Goal: Task Accomplishment & Management: Manage account settings

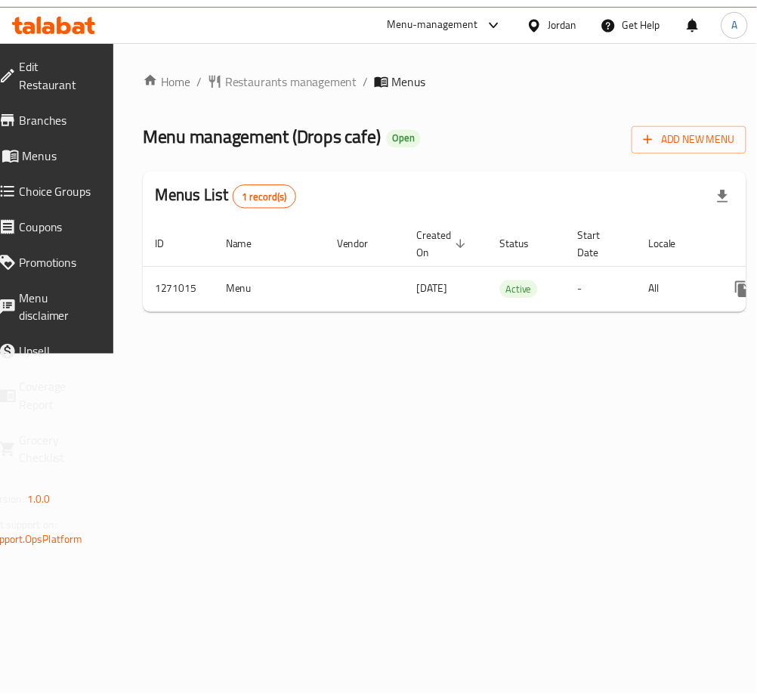
scroll to position [0, 167]
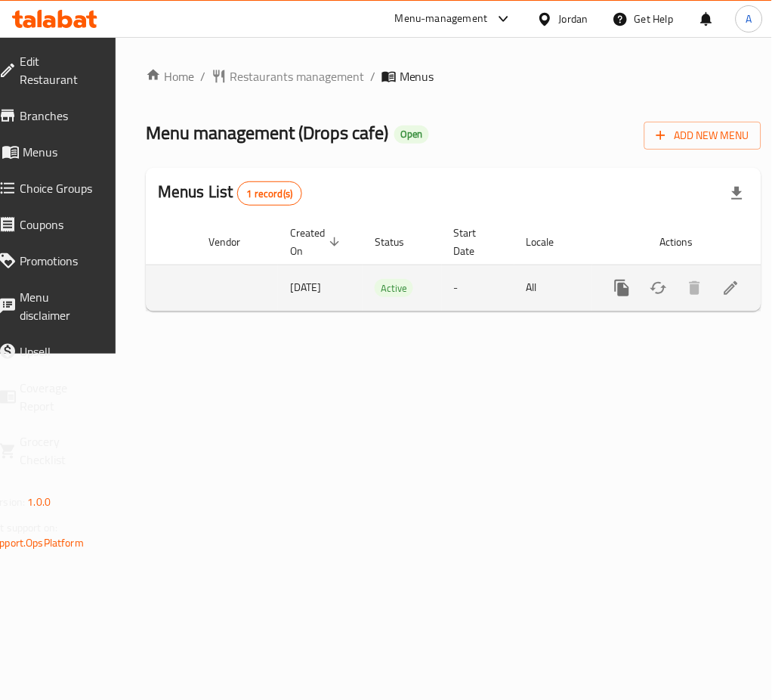
click at [716, 305] on link "enhanced table" at bounding box center [731, 288] width 36 height 36
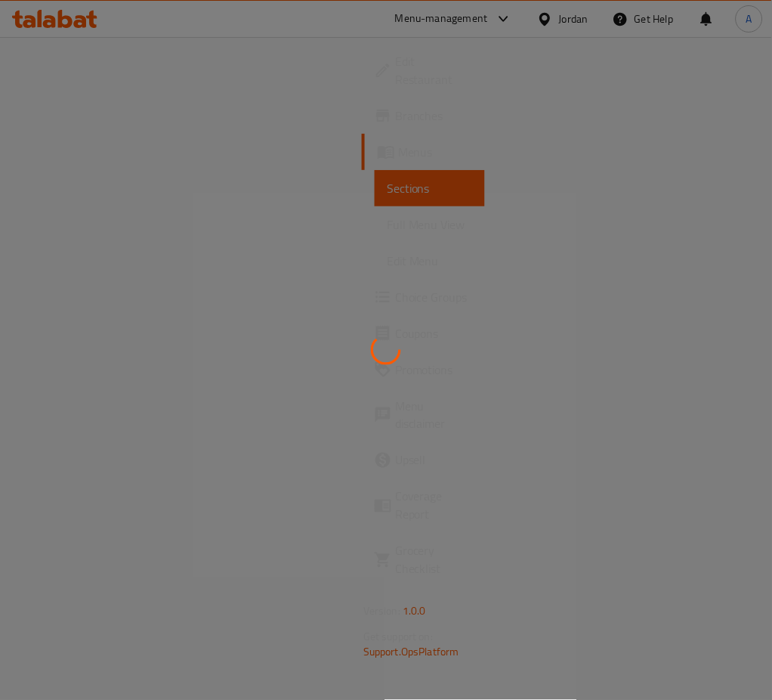
click at [711, 287] on div at bounding box center [386, 350] width 772 height 700
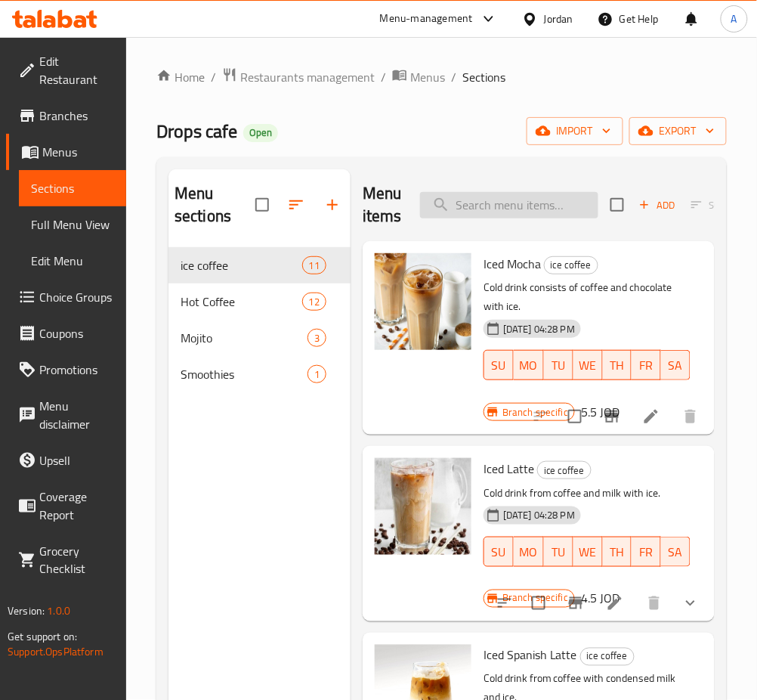
click at [511, 209] on input "search" at bounding box center [509, 205] width 178 height 26
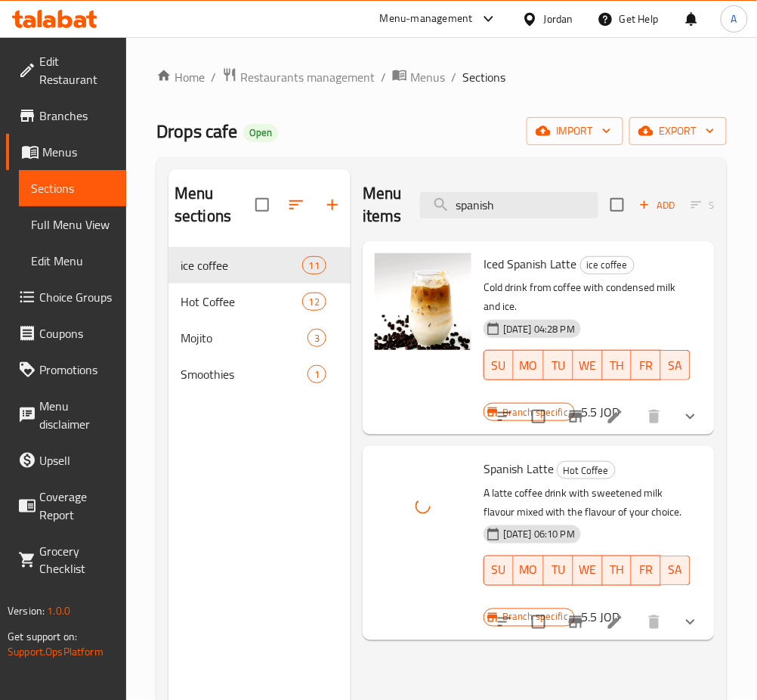
drag, startPoint x: 525, startPoint y: 202, endPoint x: 233, endPoint y: 196, distance: 292.4
click at [234, 197] on div "Menu sections ice coffee 11 Hot Coffee 12 Mojito 3 Smoothies 1 Menu items spani…" at bounding box center [441, 519] width 546 height 700
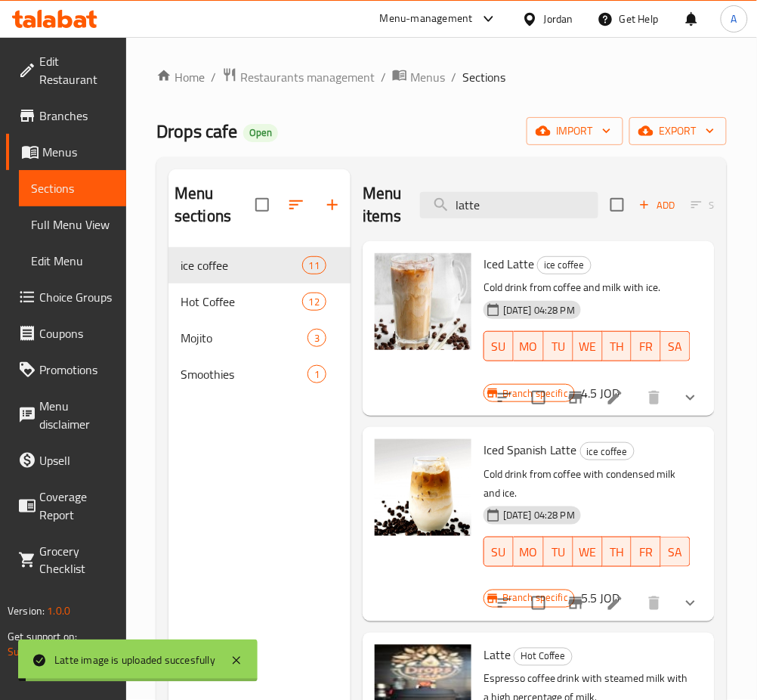
drag, startPoint x: 391, startPoint y: 203, endPoint x: 233, endPoint y: 203, distance: 157.9
click at [273, 203] on div "Menu sections ice coffee 11 Hot Coffee 12 Mojito 3 Smoothies 1 Menu items latte…" at bounding box center [441, 519] width 546 height 700
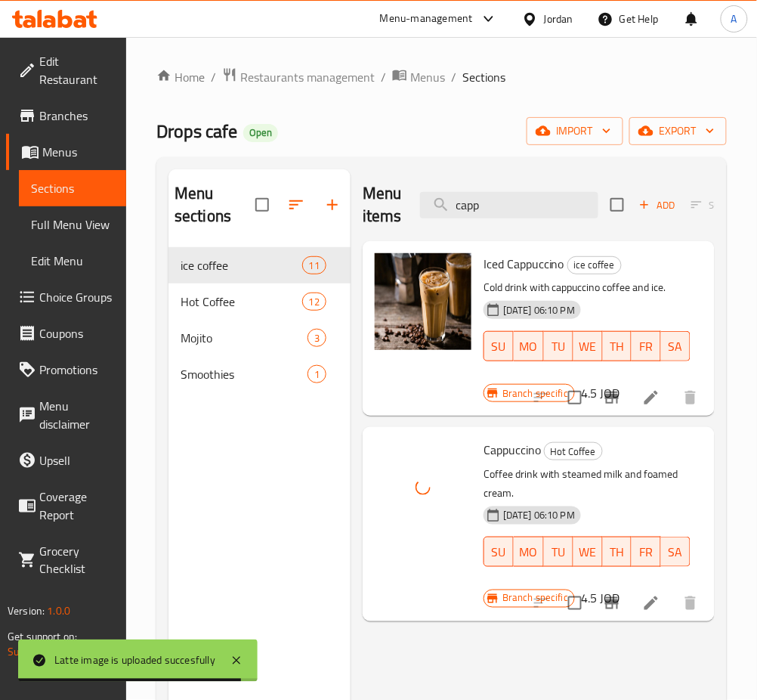
drag, startPoint x: 502, startPoint y: 211, endPoint x: 336, endPoint y: 209, distance: 166.2
click at [336, 209] on div "Menu sections ice coffee 11 Hot Coffee 12 Mojito 3 Smoothies 1 Menu items [PERS…" at bounding box center [441, 519] width 546 height 700
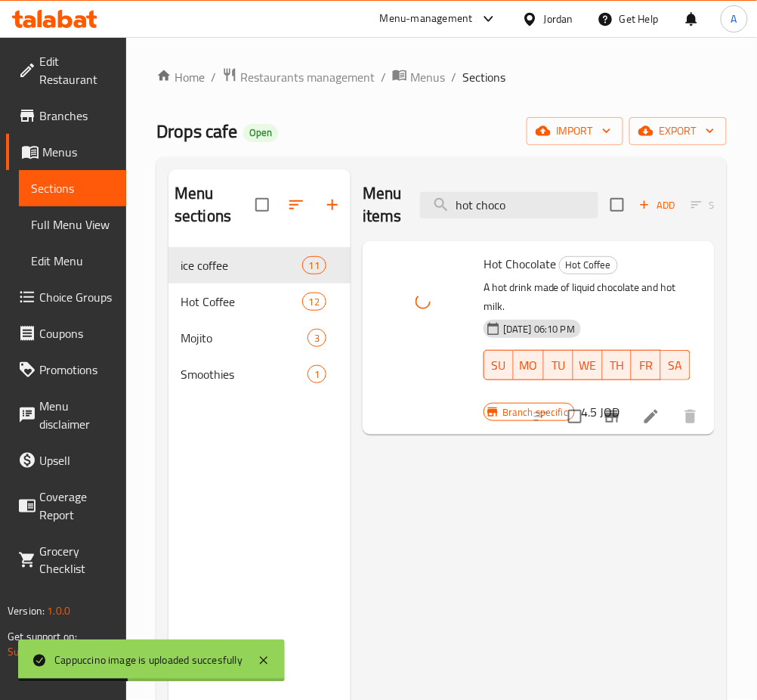
drag, startPoint x: 555, startPoint y: 206, endPoint x: 225, endPoint y: 194, distance: 329.6
click at [258, 205] on div "Menu sections ice coffee 11 Hot Coffee 12 Mojito 3 Smoothies 1 Menu items hot c…" at bounding box center [441, 519] width 546 height 700
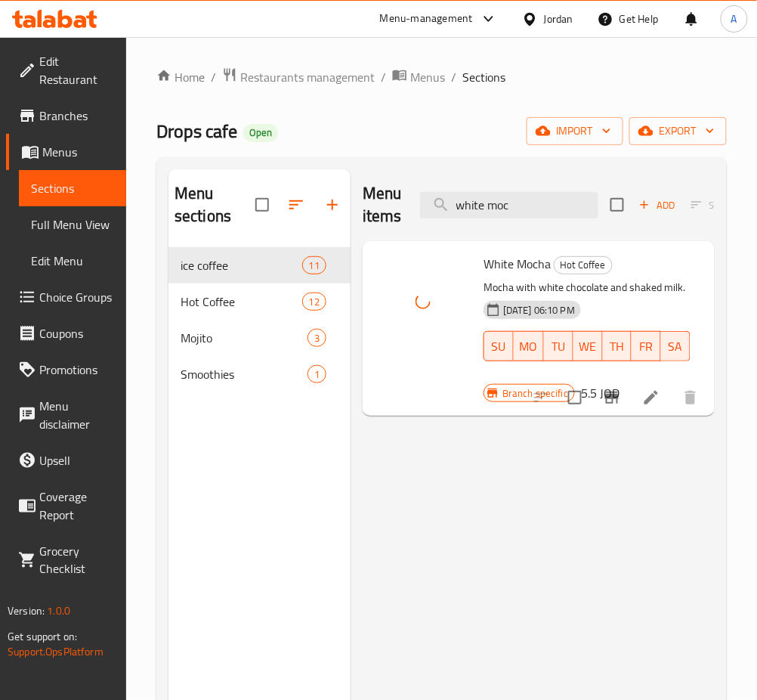
drag, startPoint x: 490, startPoint y: 205, endPoint x: 332, endPoint y: 214, distance: 158.9
click at [341, 214] on div "Menu sections ice coffee 11 Hot Coffee 12 Mojito 3 Smoothies 1 Menu items white…" at bounding box center [441, 519] width 546 height 700
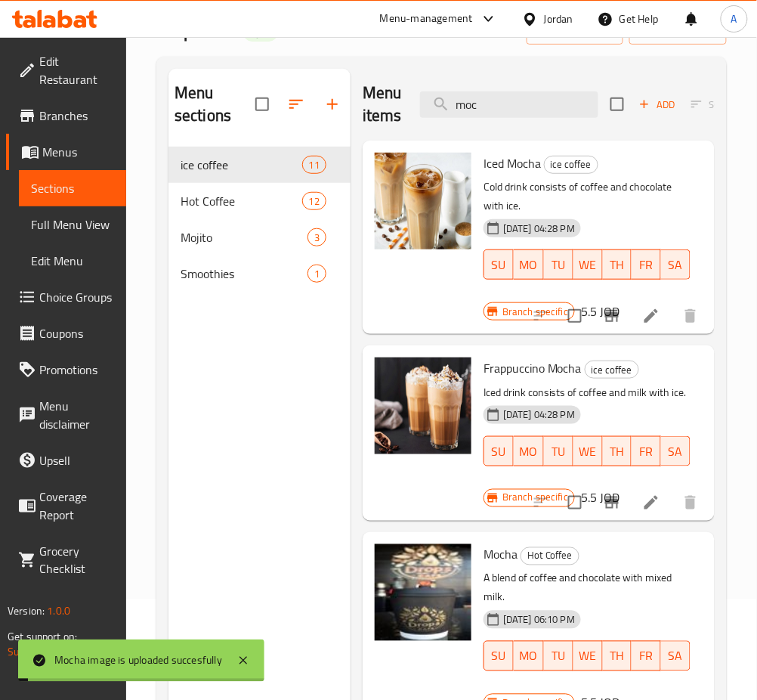
drag, startPoint x: 461, startPoint y: 103, endPoint x: 272, endPoint y: 102, distance: 188.9
click at [292, 103] on div "Menu sections ice coffee 11 Hot Coffee 12 Mojito 3 Smoothies 1 Menu items moc A…" at bounding box center [441, 419] width 546 height 700
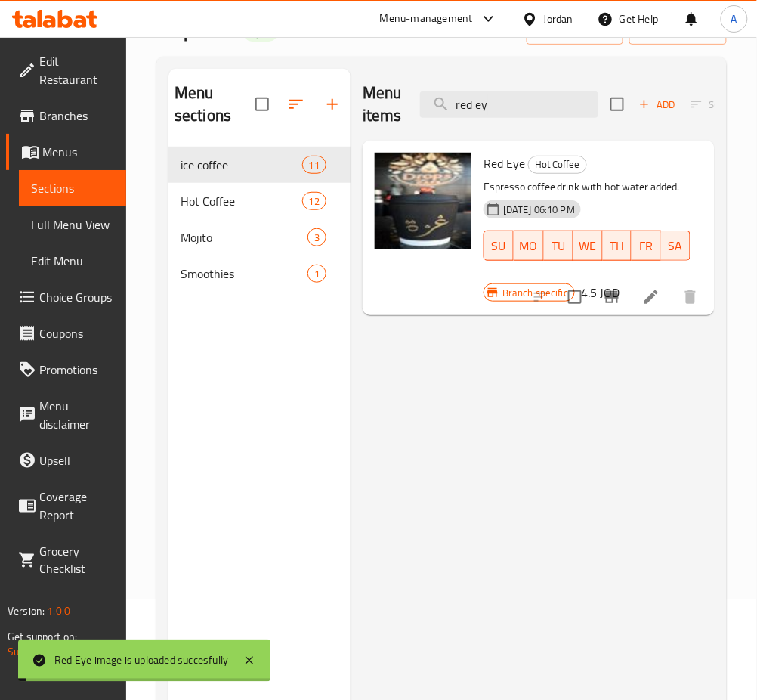
drag, startPoint x: 512, startPoint y: 105, endPoint x: 326, endPoint y: 104, distance: 185.8
click at [335, 104] on div "Menu sections ice coffee 11 Hot Coffee 12 Mojito 3 Smoothies 1 Menu items red e…" at bounding box center [441, 419] width 546 height 700
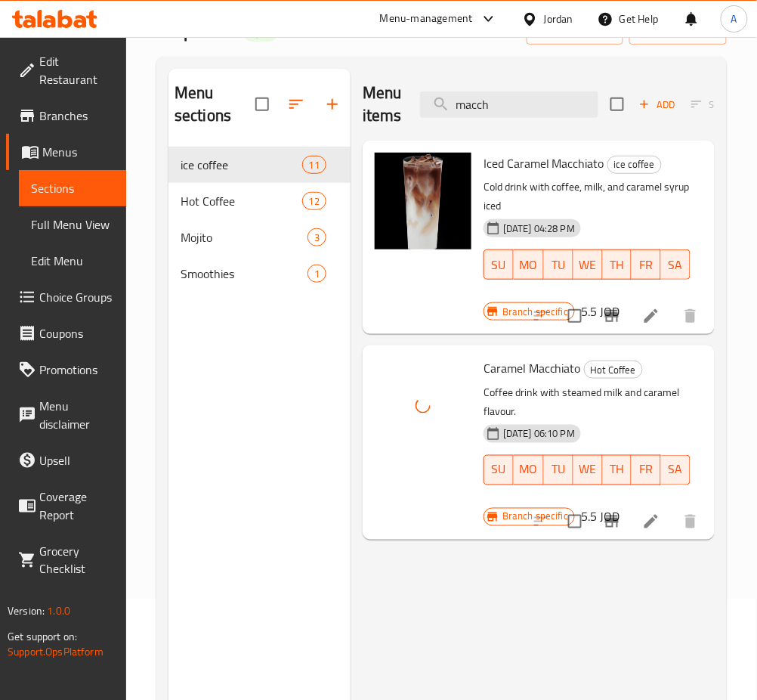
drag, startPoint x: 527, startPoint y: 106, endPoint x: 239, endPoint y: 97, distance: 288.0
click at [280, 106] on div "Menu sections ice coffee 11 Hot Coffee 12 Mojito 3 Smoothies 1 Menu items macch…" at bounding box center [441, 419] width 546 height 700
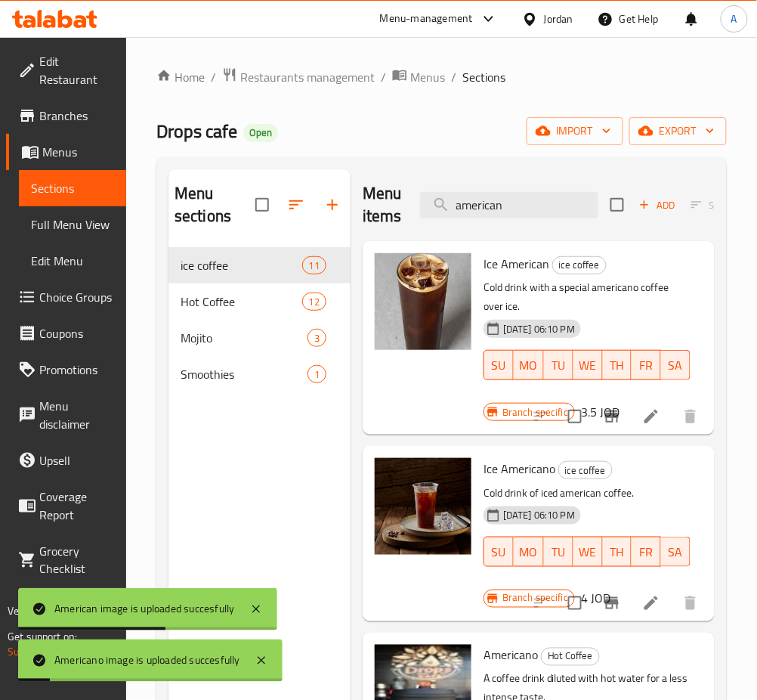
drag, startPoint x: 514, startPoint y: 203, endPoint x: 346, endPoint y: 205, distance: 168.5
click at [385, 205] on div "Menu items american Add Sort Manage items" at bounding box center [539, 205] width 352 height 72
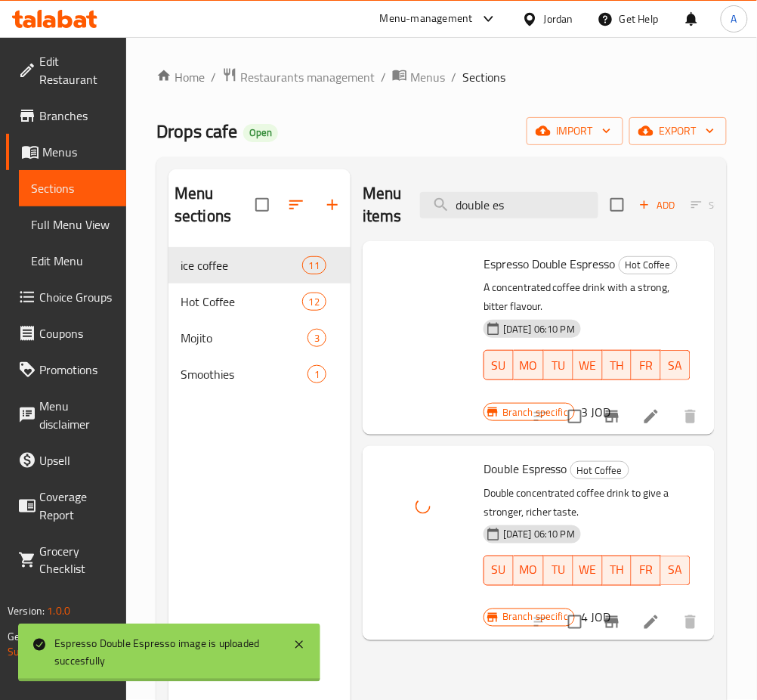
drag, startPoint x: 551, startPoint y: 212, endPoint x: 372, endPoint y: 212, distance: 179.8
click at [372, 212] on div "Menu items double es Add Sort Manage items" at bounding box center [539, 205] width 352 height 72
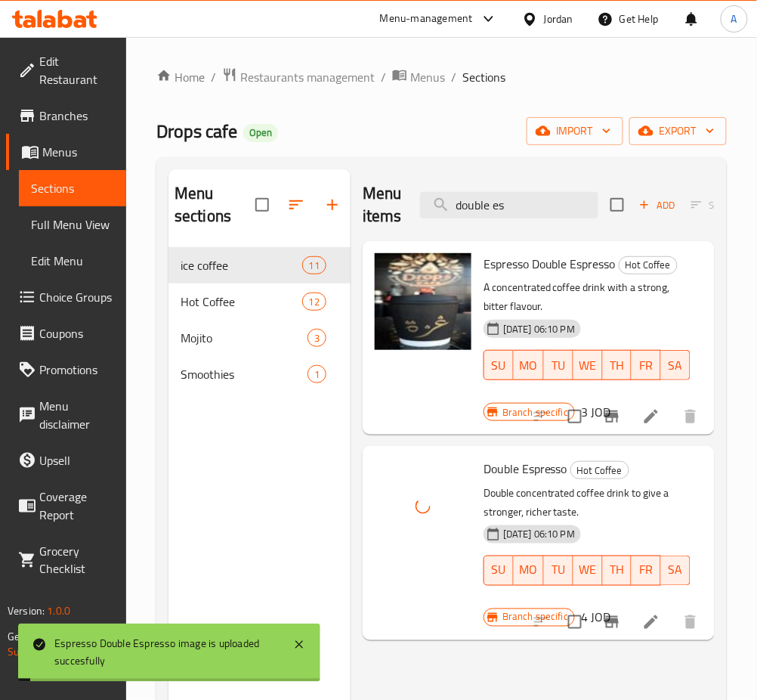
type input "e"
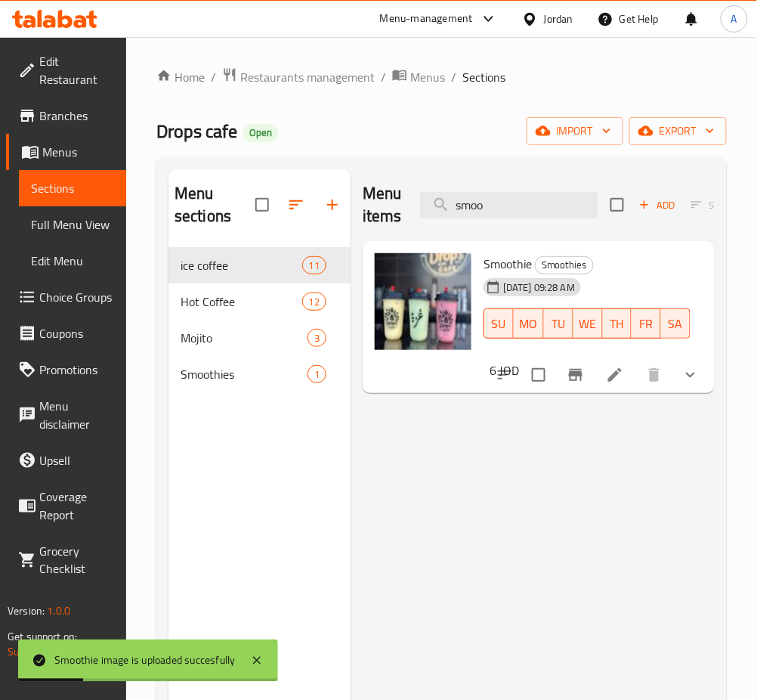
drag, startPoint x: 521, startPoint y: 215, endPoint x: 321, endPoint y: 215, distance: 200.2
click at [332, 215] on div "Menu sections ice coffee 11 Hot Coffee 12 Mojito 3 Smoothies 1 Menu items smoo …" at bounding box center [441, 519] width 546 height 700
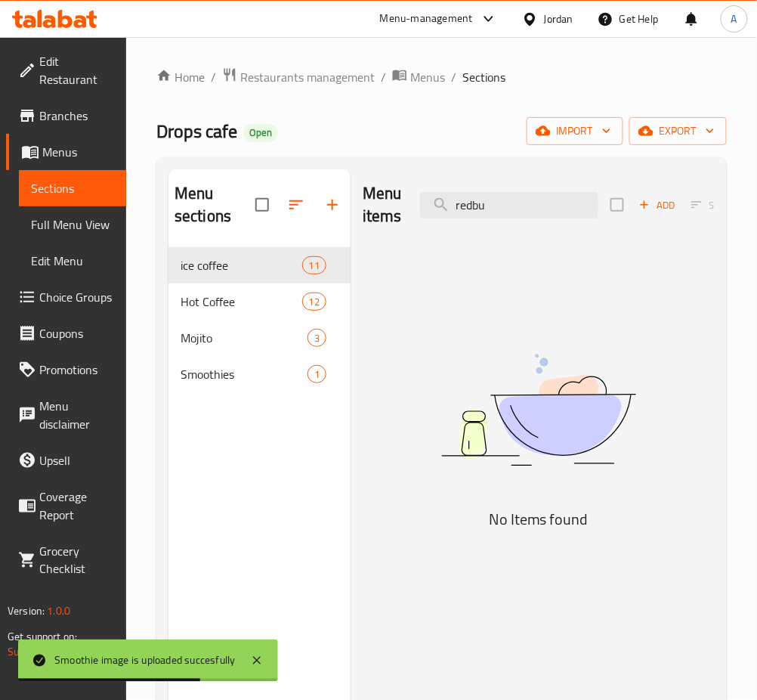
click at [527, 221] on div "Menu items redbu Add Sort Manage items" at bounding box center [539, 205] width 352 height 72
drag, startPoint x: 548, startPoint y: 207, endPoint x: 367, endPoint y: 205, distance: 181.3
click at [367, 205] on div "Menu items redbu Add Sort Manage items" at bounding box center [539, 205] width 352 height 72
click at [307, 330] on div "3" at bounding box center [316, 338] width 19 height 18
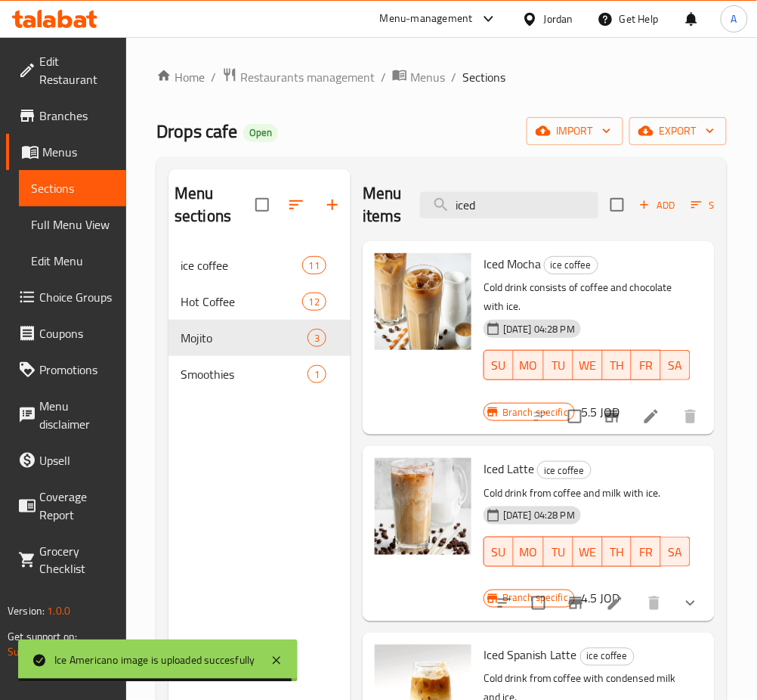
drag, startPoint x: 505, startPoint y: 202, endPoint x: 382, endPoint y: 184, distance: 123.6
click at [358, 202] on div "Menu items iced Add Sort Manage items Iced Mocha ice coffee Cold drink consists…" at bounding box center [533, 519] width 364 height 700
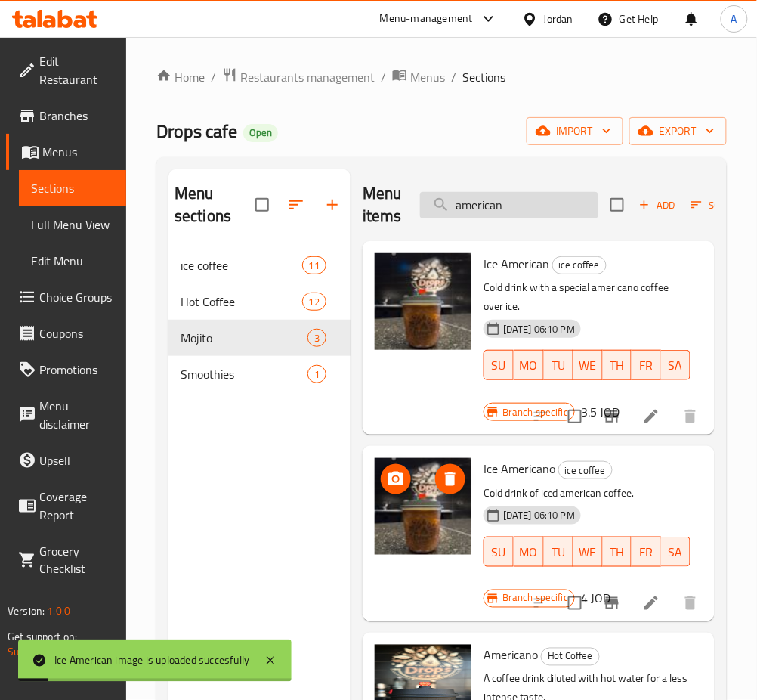
drag, startPoint x: 558, startPoint y: 215, endPoint x: 452, endPoint y: 211, distance: 105.8
click at [452, 211] on input "american" at bounding box center [509, 205] width 178 height 26
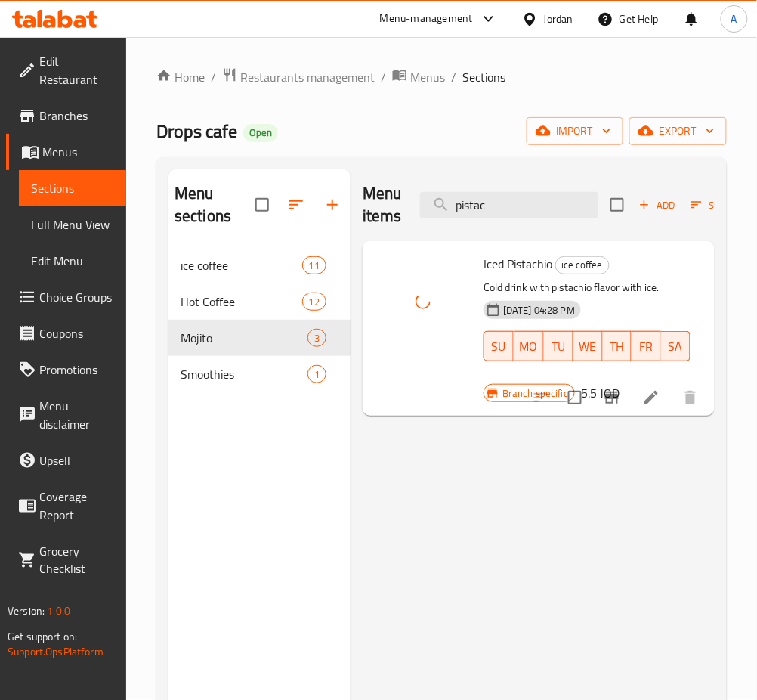
drag, startPoint x: 525, startPoint y: 209, endPoint x: 221, endPoint y: 207, distance: 304.5
click at [341, 207] on div "Menu sections ice coffee 11 Hot Coffee 12 Mojito 3 Smoothies 1 Menu items pista…" at bounding box center [441, 519] width 546 height 700
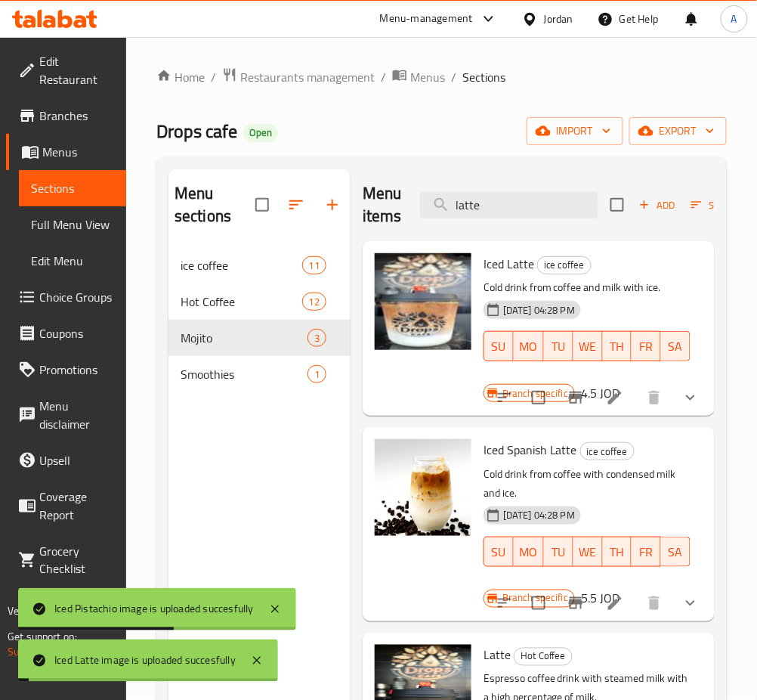
drag, startPoint x: 461, startPoint y: 215, endPoint x: 207, endPoint y: 215, distance: 253.8
click at [208, 215] on div "Menu sections ice coffee 11 Hot Coffee 12 Mojito 3 Smoothies 1 Menu items latte…" at bounding box center [441, 519] width 546 height 700
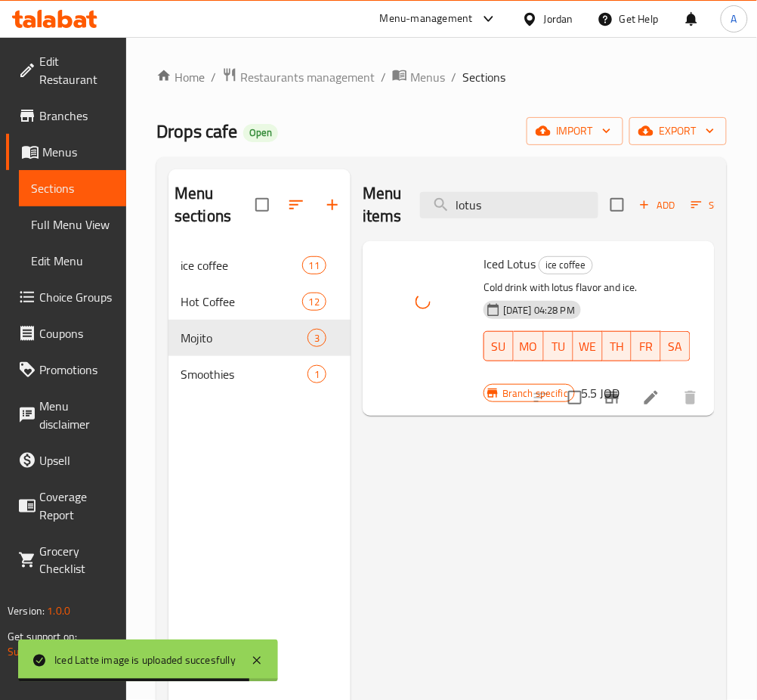
drag, startPoint x: 468, startPoint y: 206, endPoint x: 227, endPoint y: 206, distance: 241.0
click at [273, 206] on div "Menu sections ice coffee 11 Hot Coffee 12 Mojito 3 Smoothies 1 Menu items lotus…" at bounding box center [441, 519] width 546 height 700
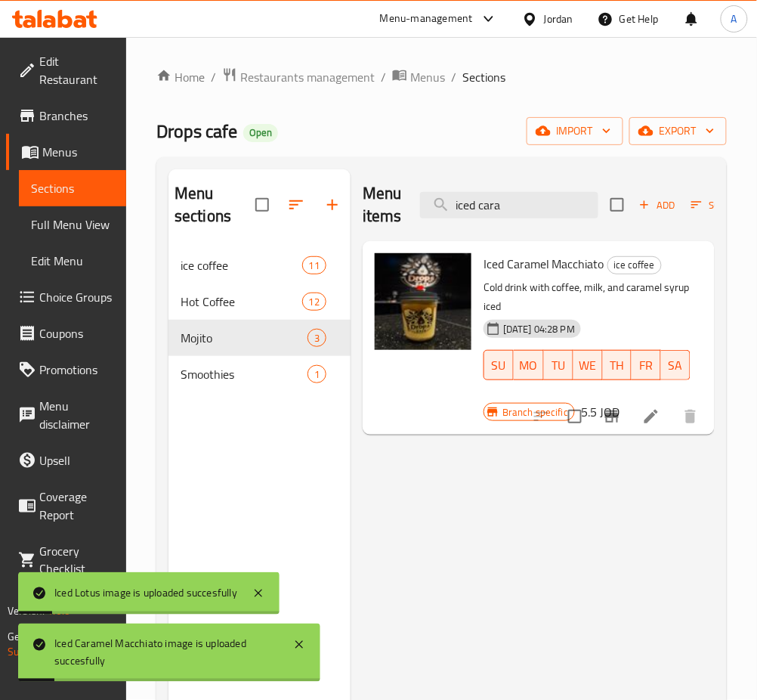
drag, startPoint x: 558, startPoint y: 205, endPoint x: 392, endPoint y: 205, distance: 165.4
click at [392, 205] on div "Menu items iced cara Add Sort Manage items" at bounding box center [539, 205] width 352 height 72
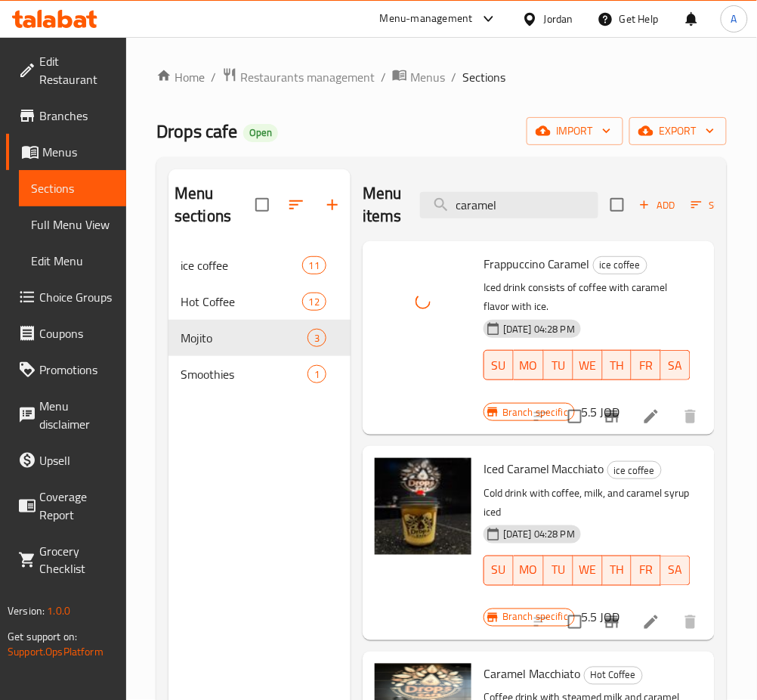
drag, startPoint x: 535, startPoint y: 212, endPoint x: 344, endPoint y: 209, distance: 190.4
click at [346, 209] on div "Menu sections ice coffee 11 Hot Coffee 12 Mojito 3 Smoothies 1 Menu items caram…" at bounding box center [441, 519] width 546 height 700
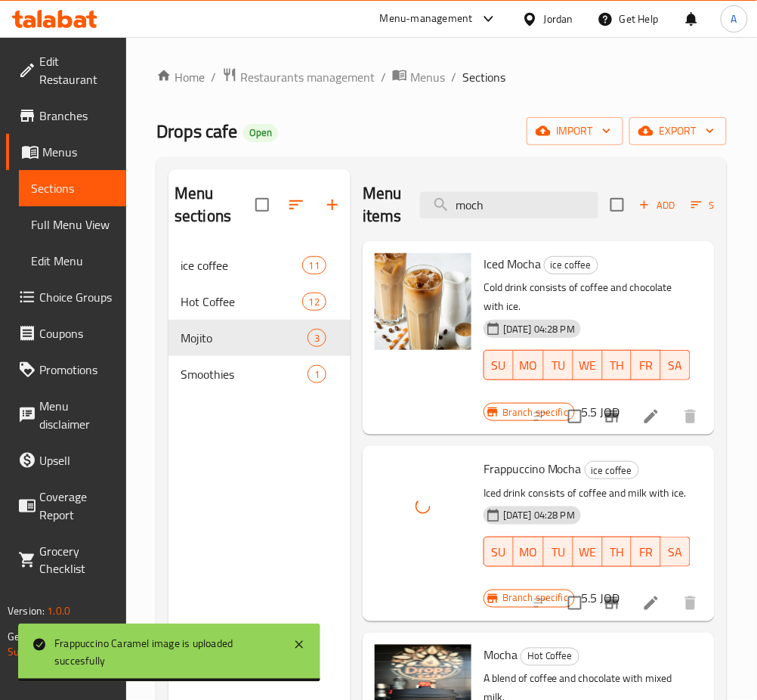
drag, startPoint x: 558, startPoint y: 203, endPoint x: 310, endPoint y: 175, distance: 249.4
click at [284, 209] on div "Menu sections ice coffee 11 Hot Coffee 12 Mojito 3 Smoothies 1 Menu items moch …" at bounding box center [441, 519] width 546 height 700
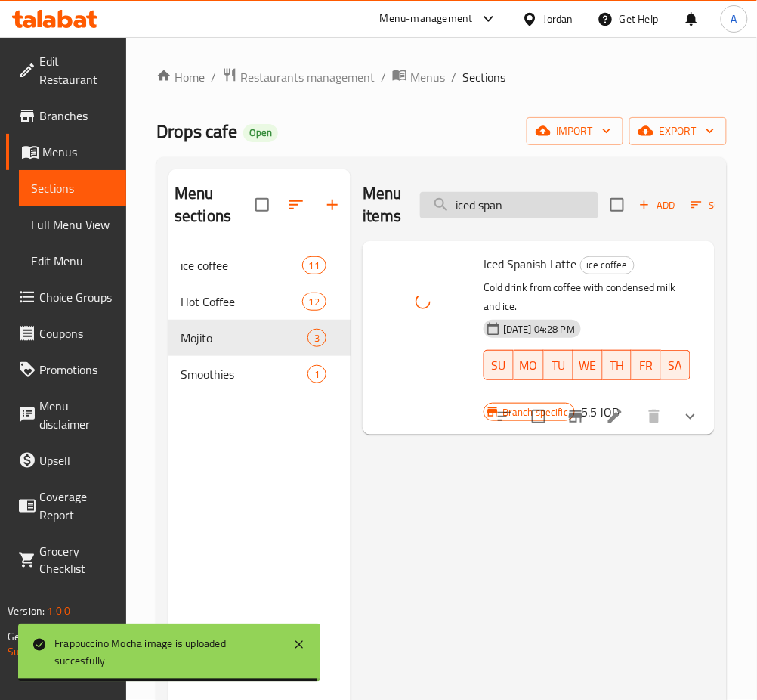
drag, startPoint x: 510, startPoint y: 212, endPoint x: 473, endPoint y: 216, distance: 37.2
click at [473, 216] on input "iced span" at bounding box center [509, 205] width 178 height 26
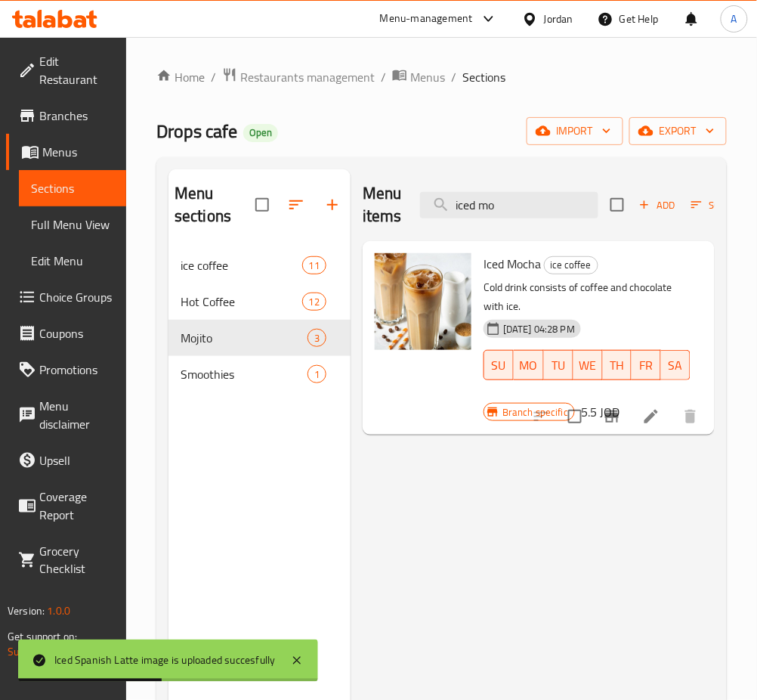
type input "iced mo"
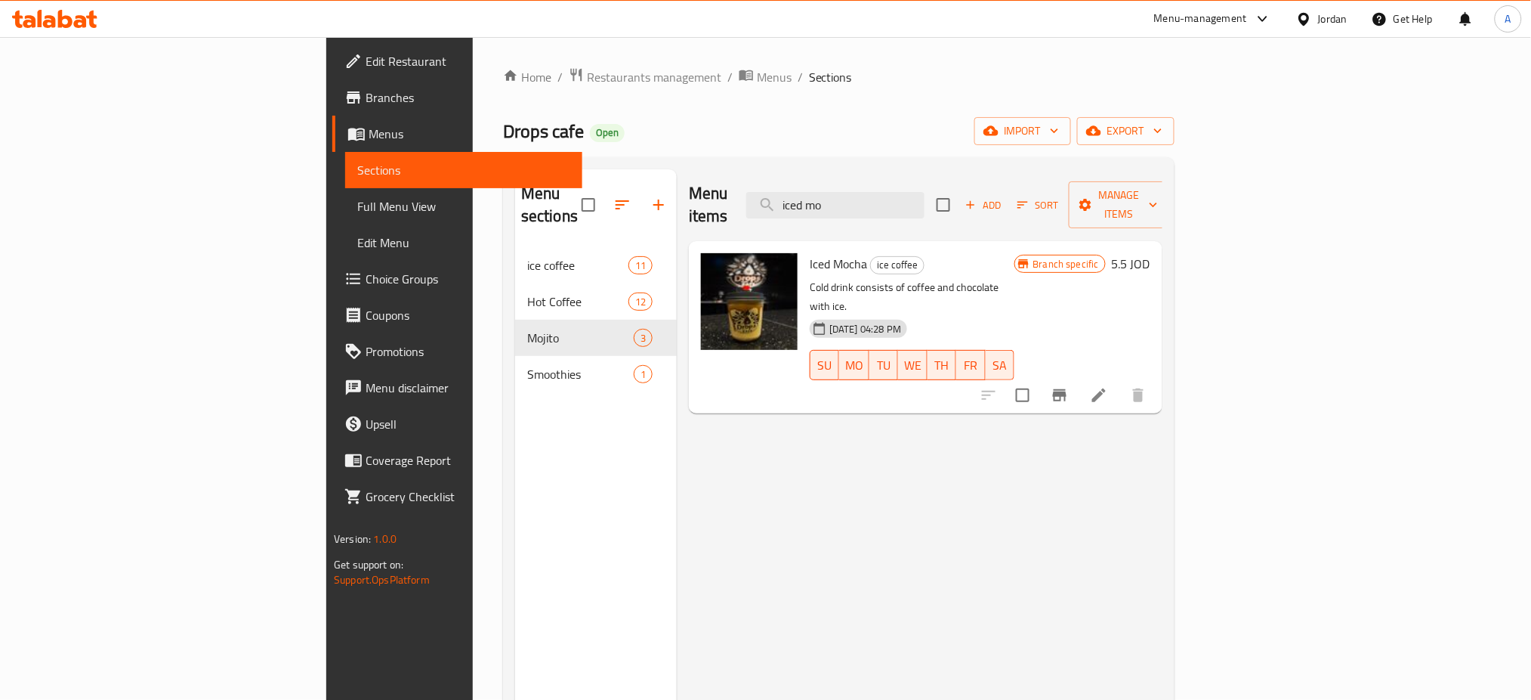
click at [515, 241] on nav "ice coffee 11 Hot Coffee 12 Mojito 3 Smoothies 1" at bounding box center [596, 319] width 162 height 157
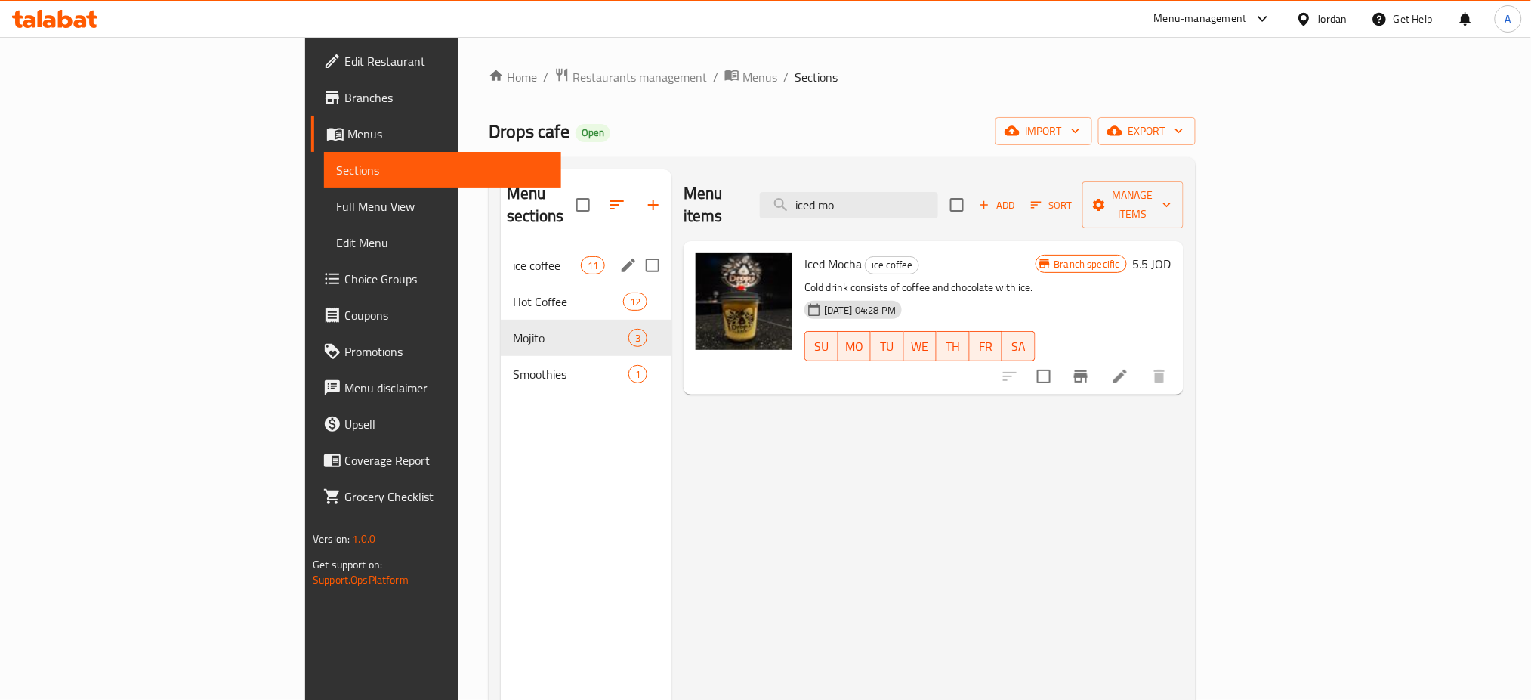
click at [501, 255] on div "ice coffee 11" at bounding box center [586, 265] width 171 height 36
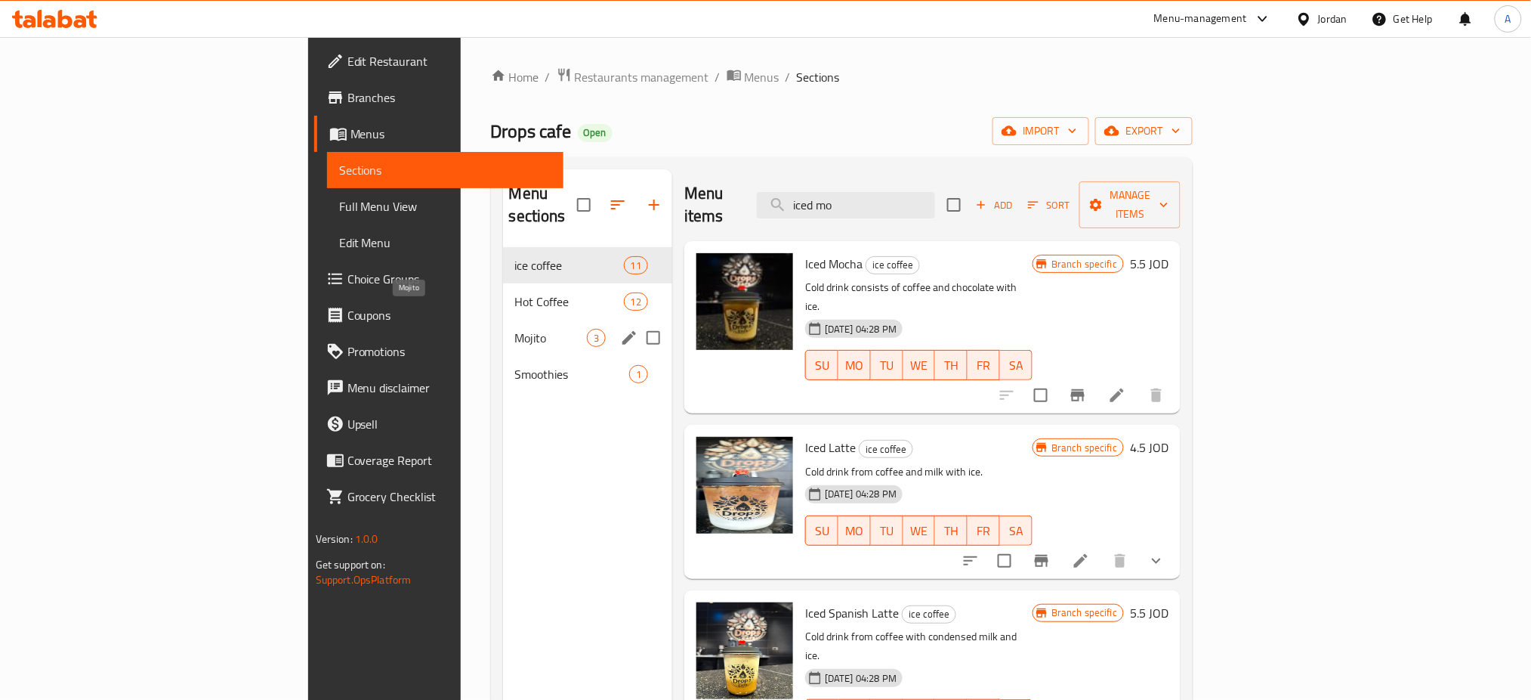
click at [515, 329] on span "Mojito" at bounding box center [551, 338] width 72 height 18
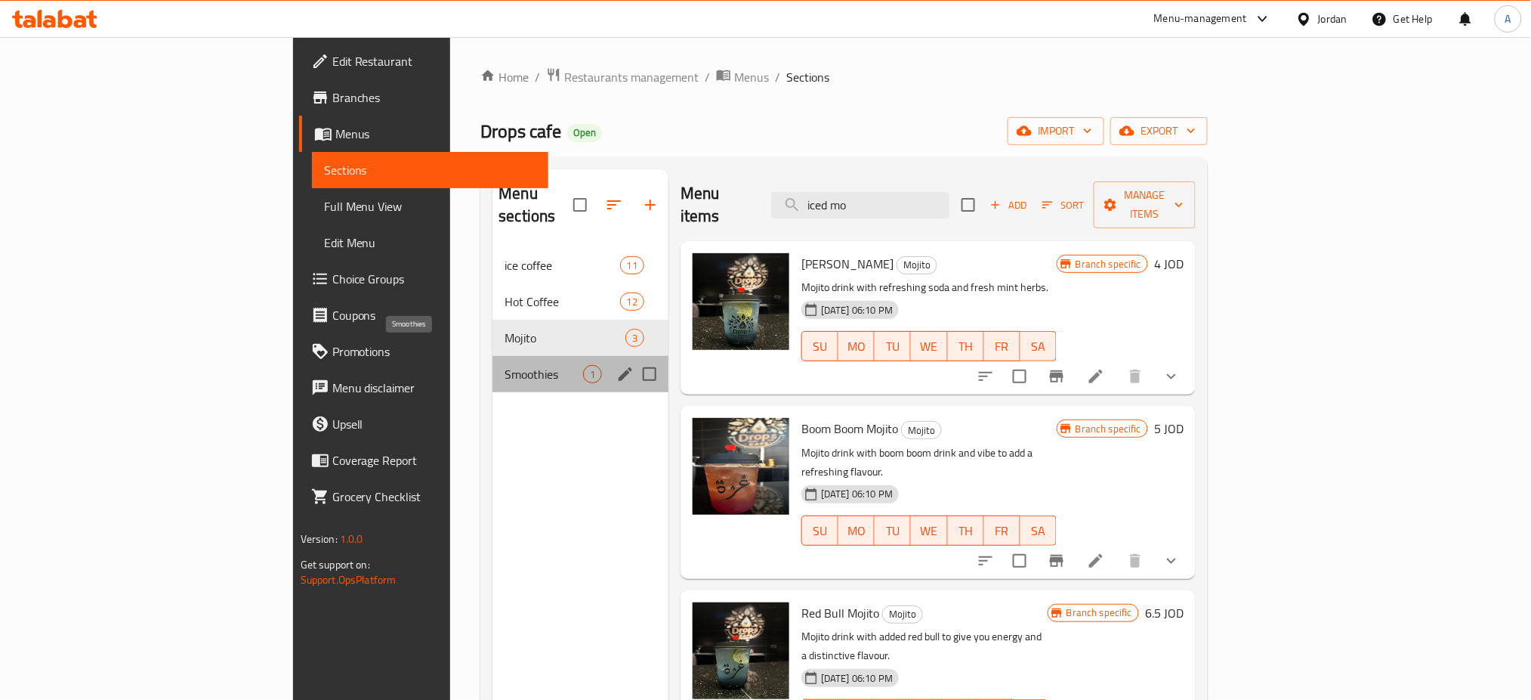
click at [505, 365] on span "Smoothies" at bounding box center [544, 374] width 79 height 18
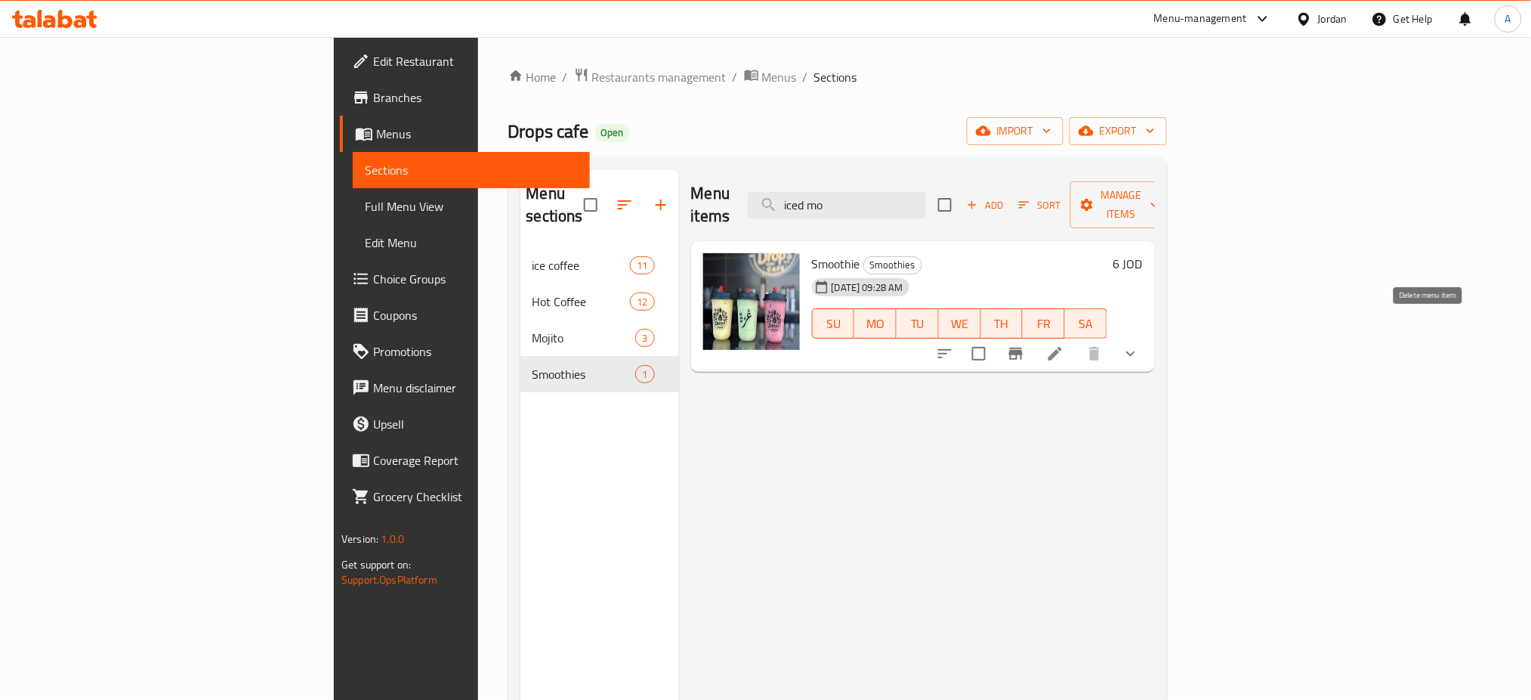
click at [1064, 344] on icon at bounding box center [1055, 353] width 18 height 18
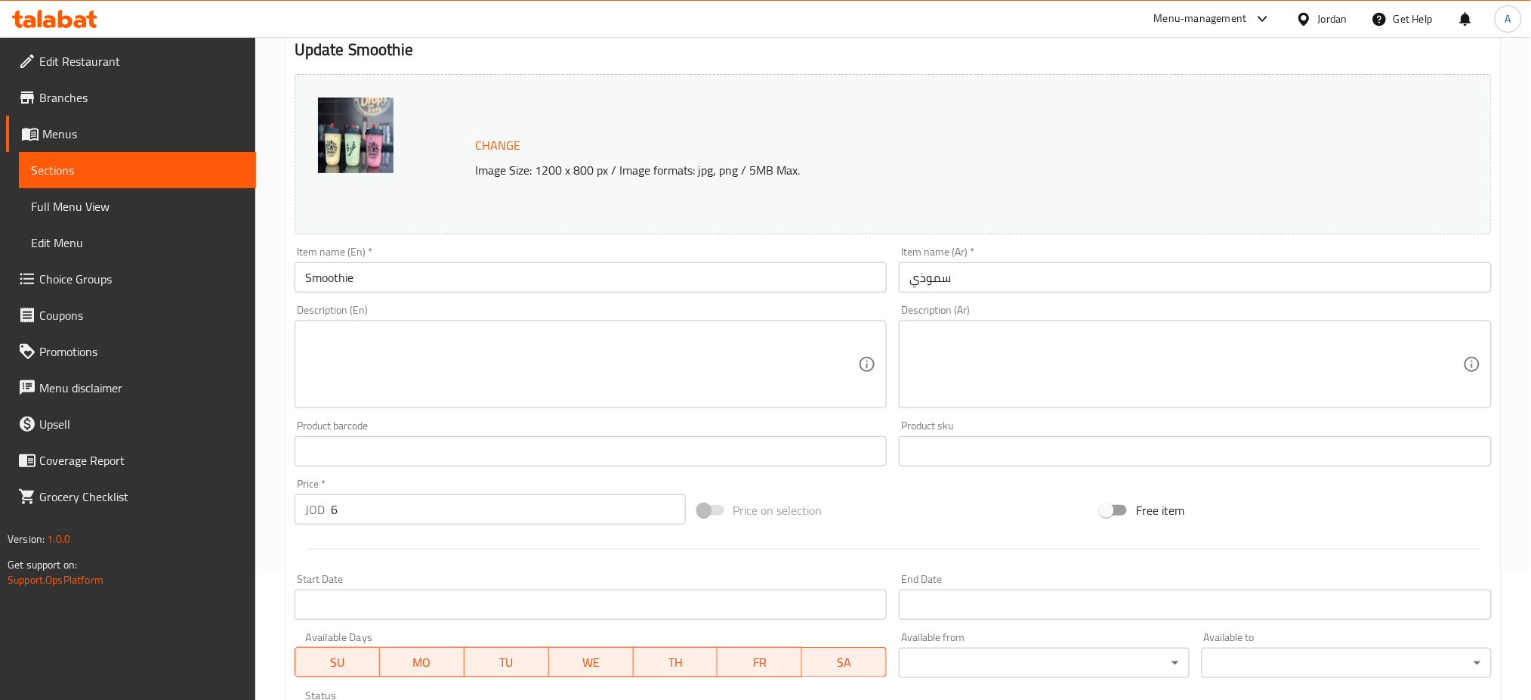
scroll to position [414, 0]
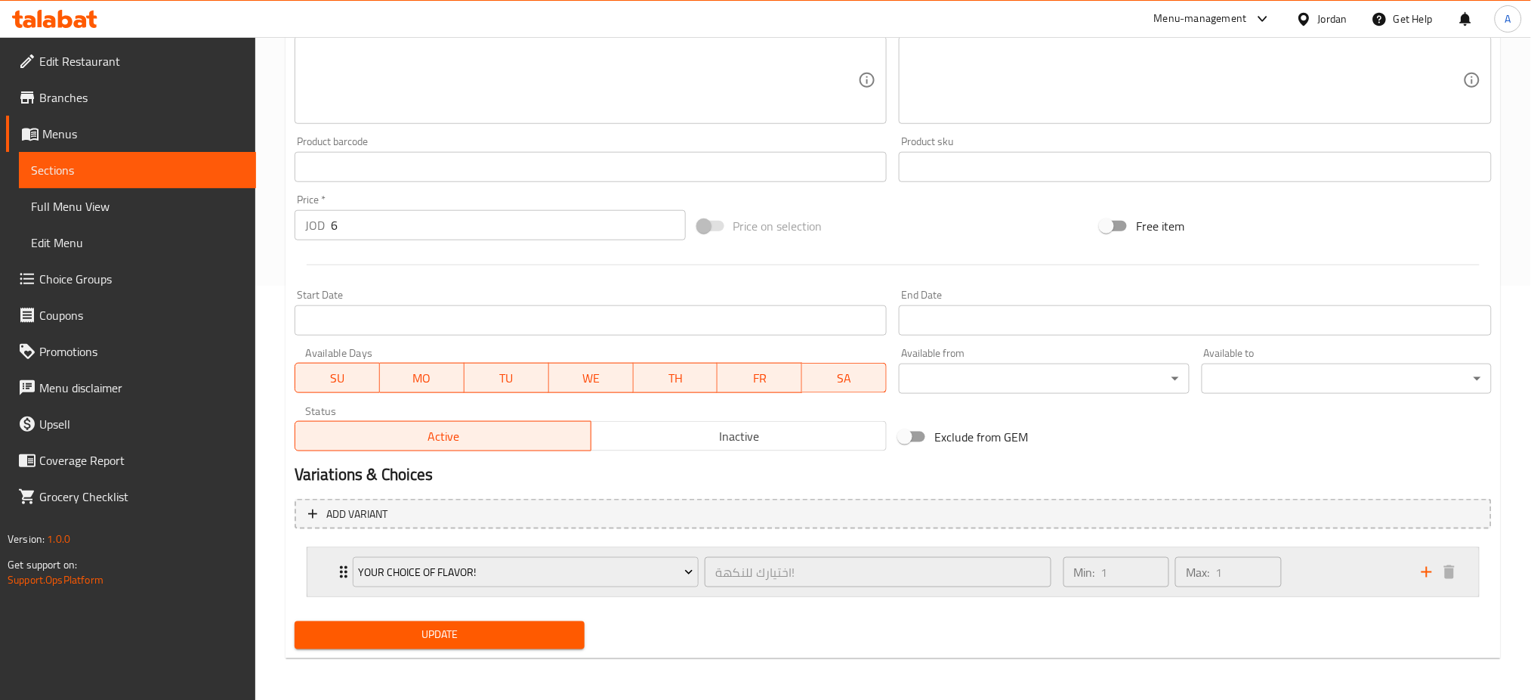
click at [1360, 564] on div "Min: 1 ​ Max: 1 ​" at bounding box center [1234, 572] width 358 height 48
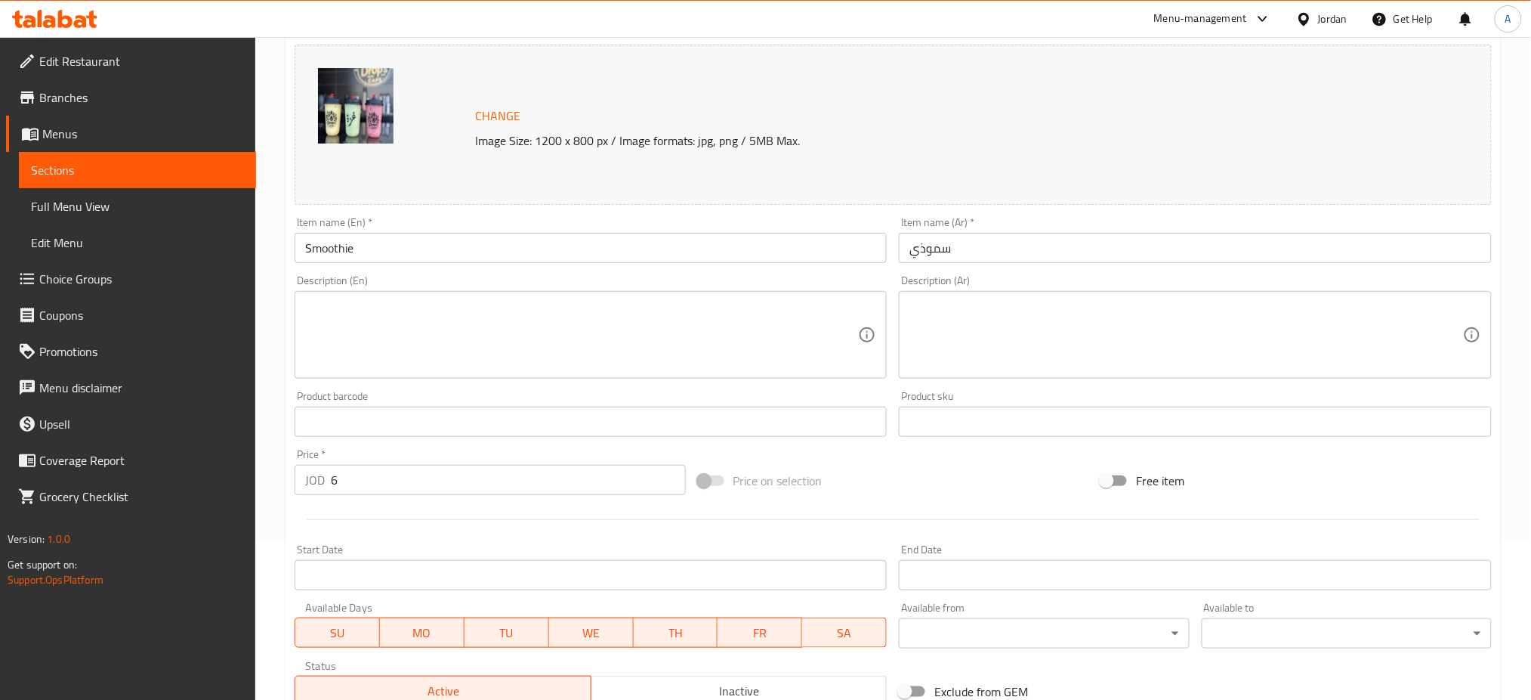
scroll to position [0, 0]
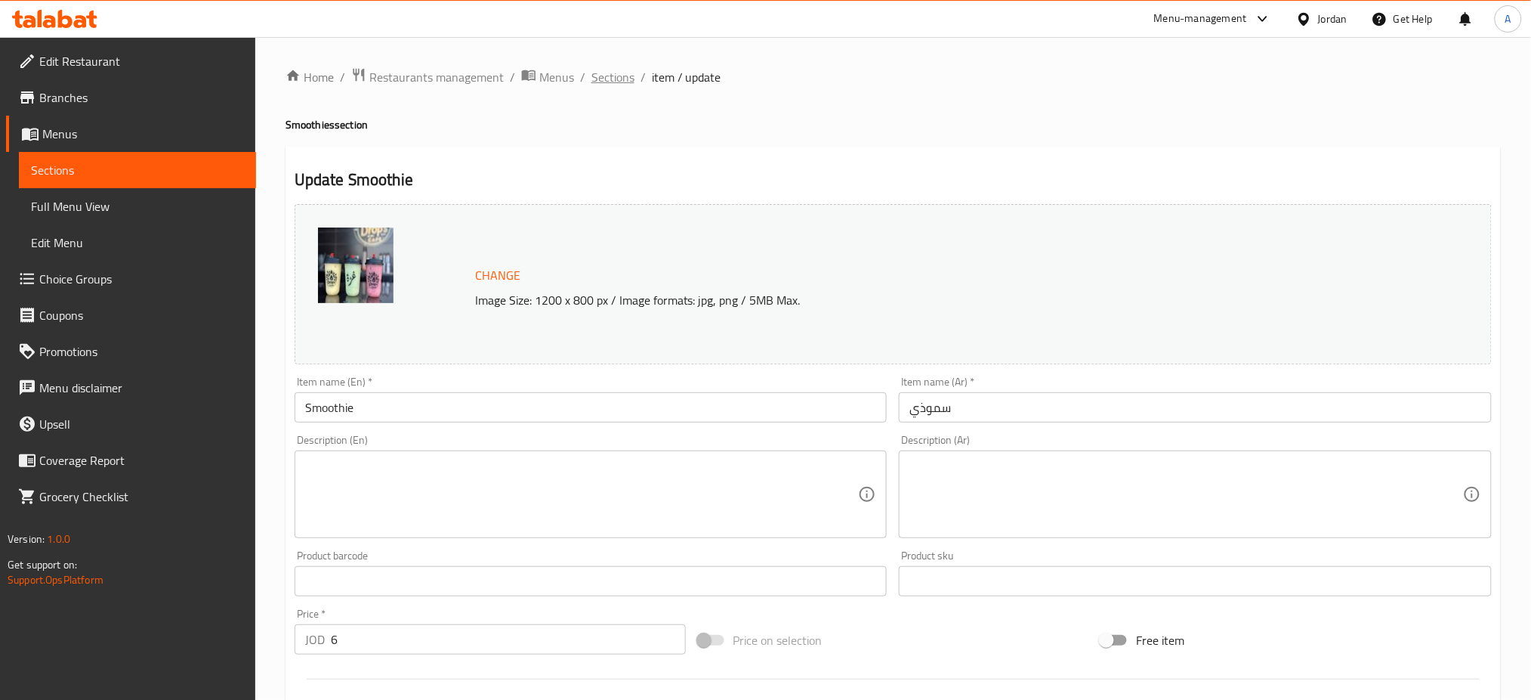
click at [600, 82] on span "Sections" at bounding box center [613, 77] width 43 height 18
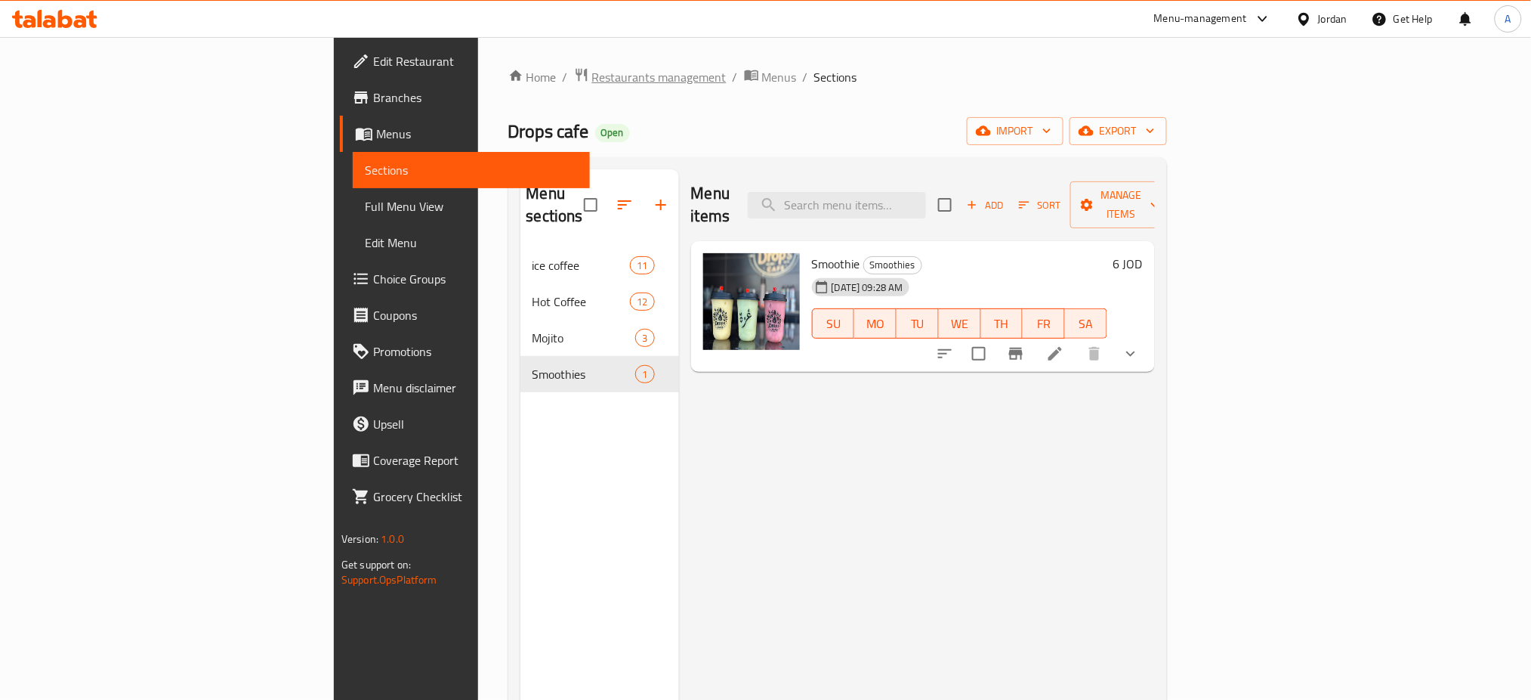
click at [592, 84] on span "Restaurants management" at bounding box center [659, 77] width 134 height 18
